Goal: Navigation & Orientation: Understand site structure

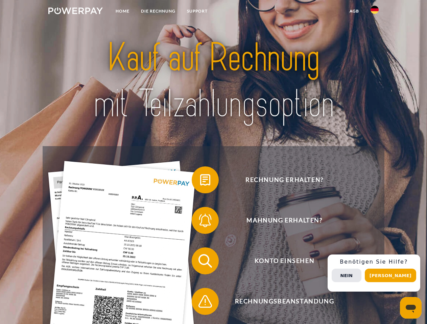
click at [75, 12] on img at bounding box center [75, 10] width 54 height 7
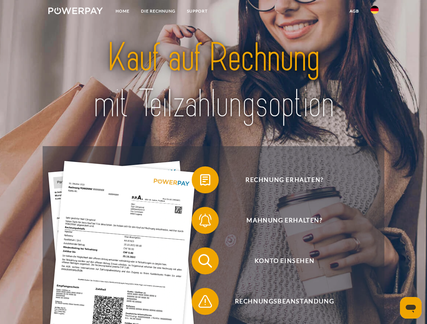
click at [374, 12] on img at bounding box center [374, 10] width 8 height 8
click at [354, 11] on link "agb" at bounding box center [354, 11] width 21 height 12
click at [200, 181] on span at bounding box center [195, 180] width 34 height 34
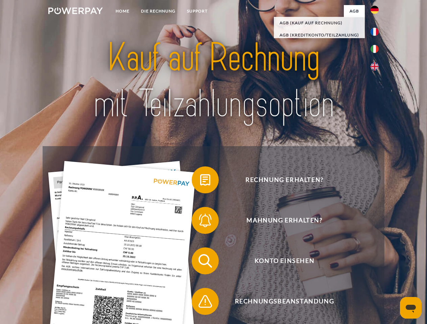
click at [200, 222] on span at bounding box center [195, 221] width 34 height 34
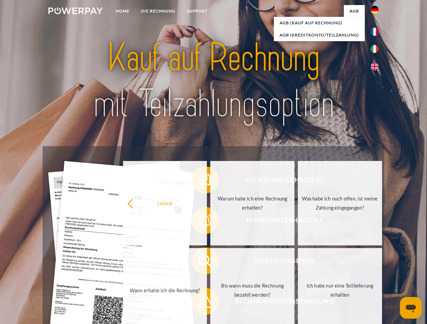
click at [210, 263] on link "Bis wann muss die Rechnung bezahlt werden?" at bounding box center [252, 290] width 84 height 84
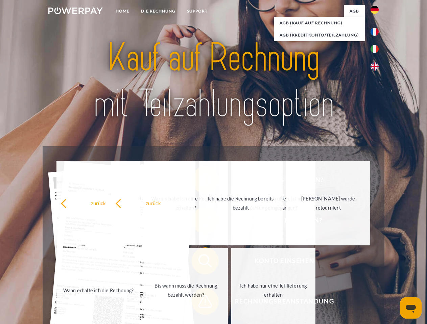
click at [200, 303] on span at bounding box center [195, 302] width 34 height 34
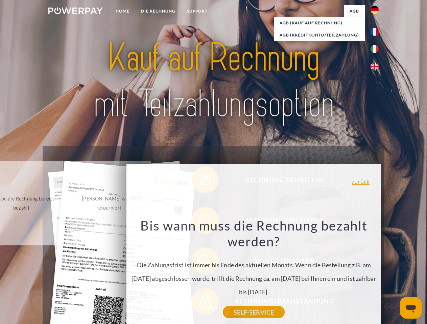
click at [376, 273] on div "Rechnung erhalten? Mahnung erhalten? Konto einsehen" at bounding box center [213, 281] width 341 height 270
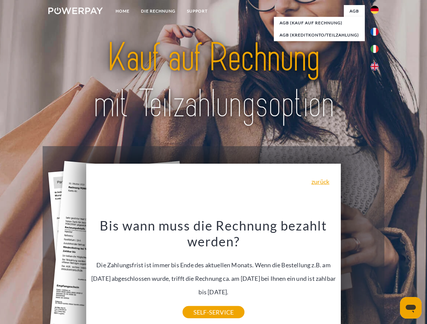
click at [359, 275] on span "Konto einsehen" at bounding box center [284, 261] width 166 height 27
click at [393, 276] on header "Home DIE RECHNUNG SUPPORT" at bounding box center [213, 233] width 427 height 467
